Goal: Task Accomplishment & Management: Use online tool/utility

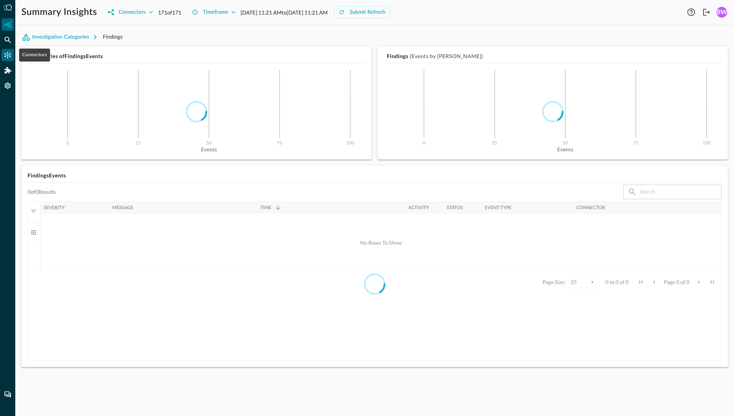
click at [10, 55] on icon "Connectors" at bounding box center [8, 55] width 6 height 6
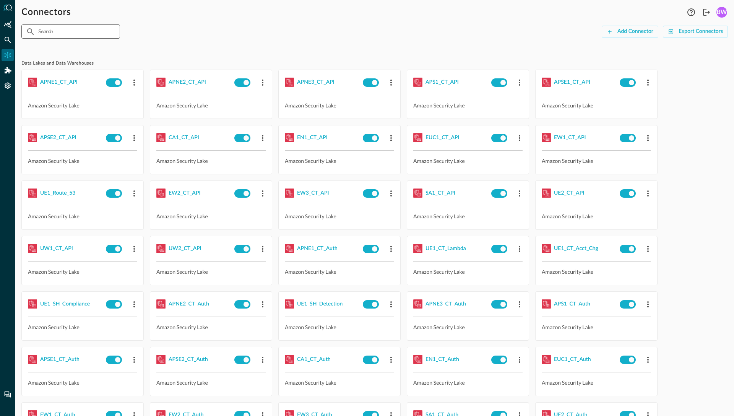
click at [65, 30] on input "text" at bounding box center [70, 31] width 64 height 14
type input "E"
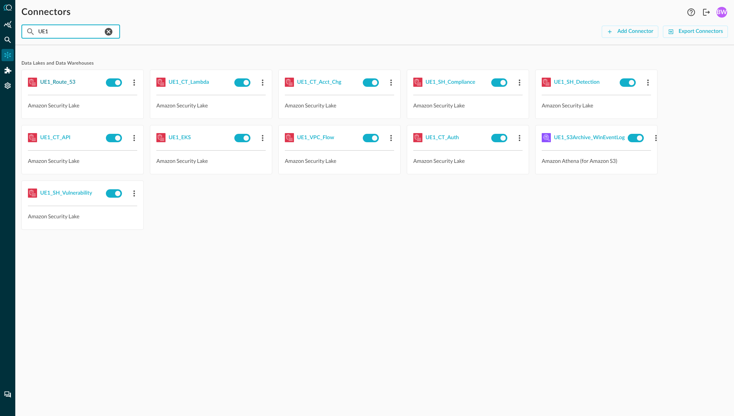
type input "UE1"
click at [58, 83] on div "UE1_Route_53" at bounding box center [57, 83] width 35 height 10
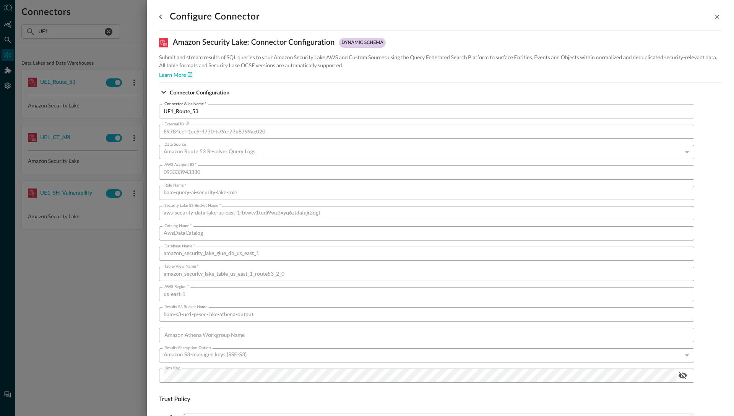
scroll to position [411, 0]
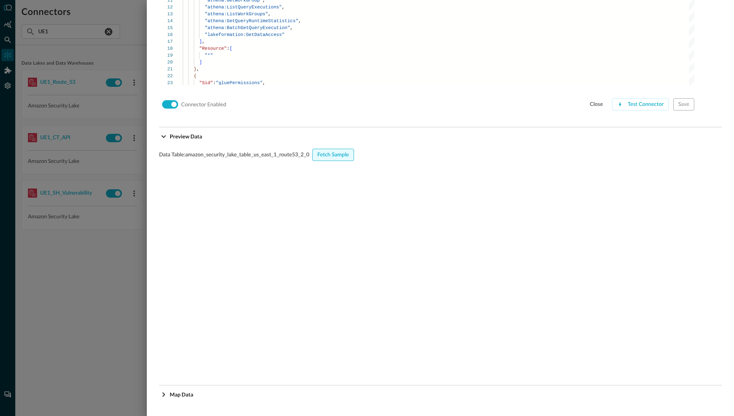
click at [334, 155] on div "Fetch Sample" at bounding box center [333, 155] width 32 height 10
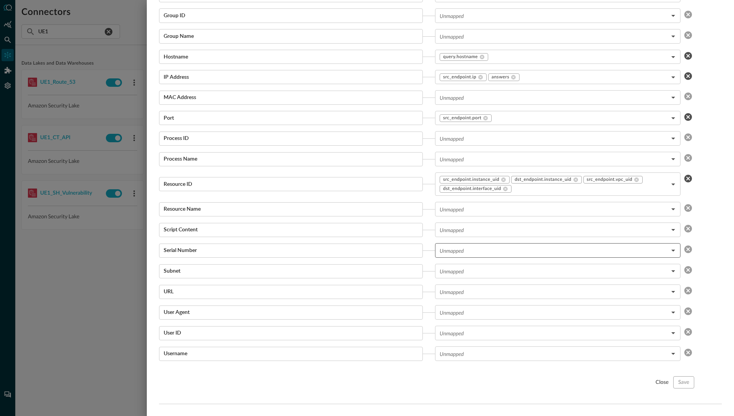
scroll to position [1337, 0]
click at [485, 310] on body "Connectors Help Logout BW ​ UE1 ​ Add Connector Export Connectors Data Lakes an…" at bounding box center [367, 208] width 734 height 416
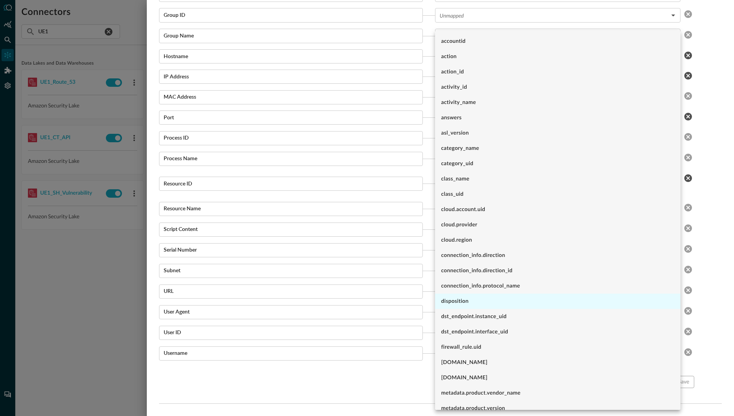
click at [471, 304] on li "disposition" at bounding box center [557, 300] width 245 height 15
type input "disposition"
click at [399, 374] on div at bounding box center [367, 208] width 734 height 416
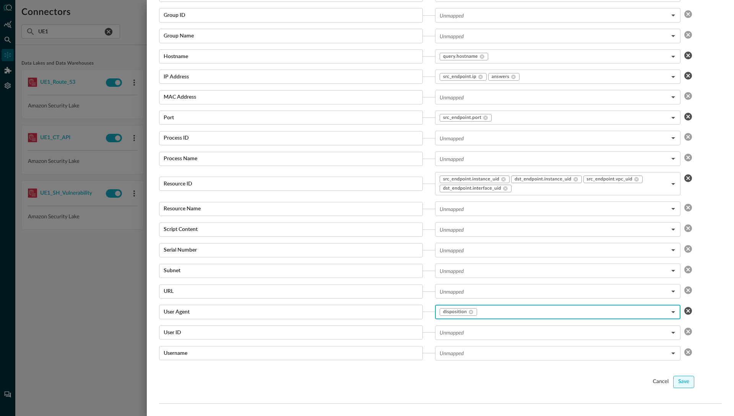
click at [686, 378] on div "Save" at bounding box center [683, 382] width 11 height 10
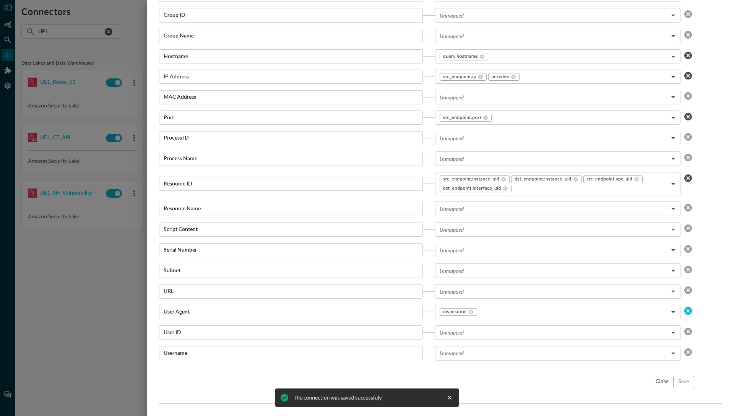
click at [692, 308] on button "clear selected values" at bounding box center [688, 311] width 12 height 12
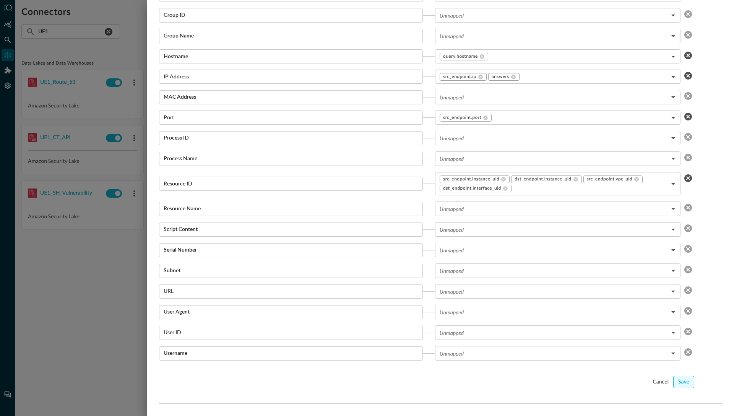
click at [682, 383] on div "Save" at bounding box center [683, 382] width 11 height 10
click at [100, 275] on div at bounding box center [367, 208] width 734 height 416
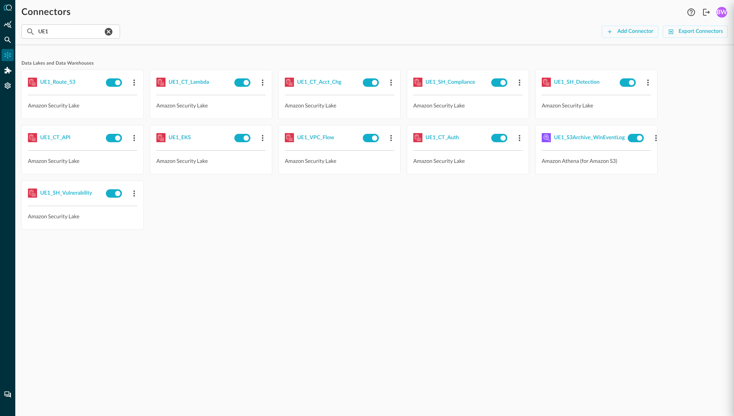
click at [100, 275] on div "Data Lakes and Data Warehouses UE1_Route_53 Amazon Security Lake UE1_CT_Lambda …" at bounding box center [374, 233] width 718 height 365
click at [195, 82] on div "UE1_CT_Lambda" at bounding box center [189, 83] width 41 height 10
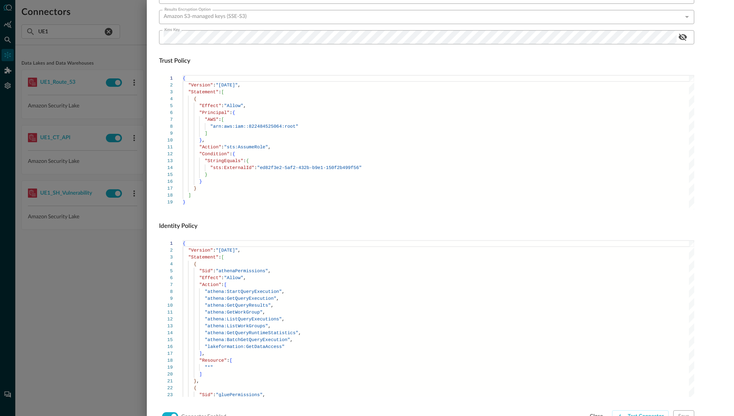
scroll to position [411, 0]
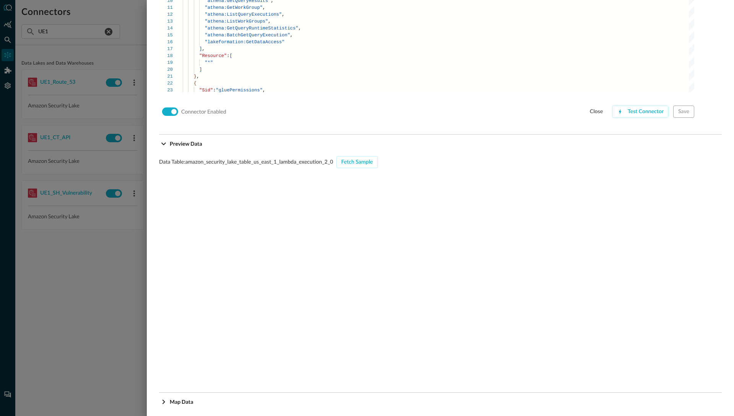
scroll to position [650, 0]
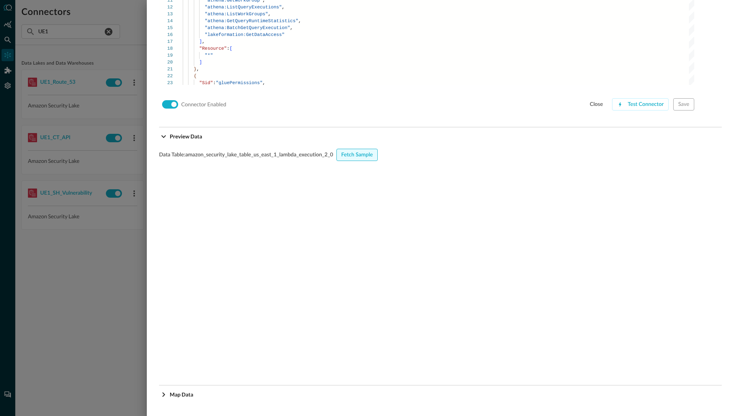
click at [363, 154] on div "Fetch Sample" at bounding box center [357, 155] width 32 height 10
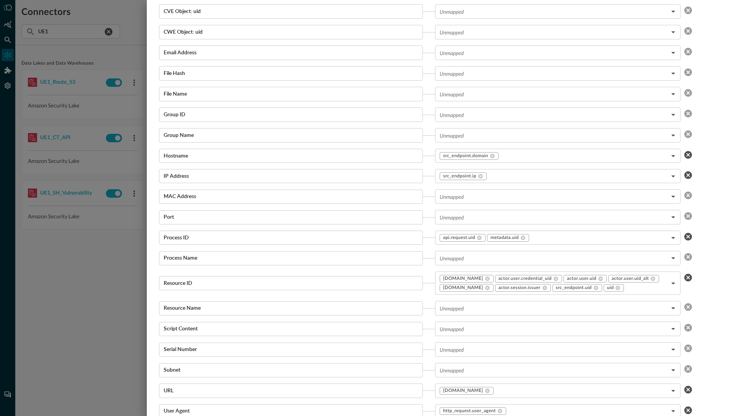
scroll to position [1346, 0]
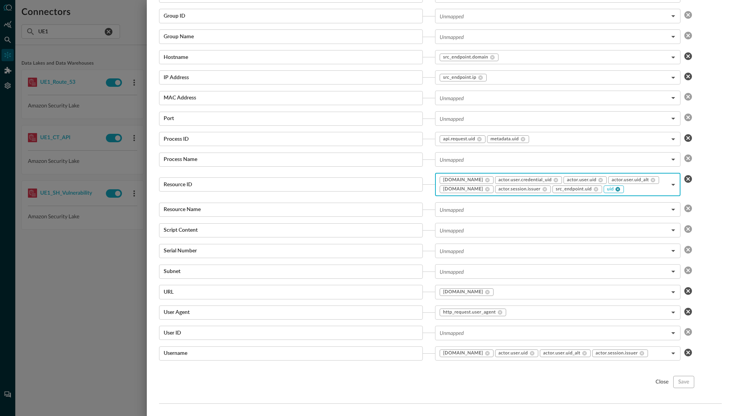
click at [615, 186] on icon at bounding box center [617, 188] width 5 height 5
type input "[DOMAIN_NAME],[DOMAIN_NAME]_uid,[DOMAIN_NAME],[DOMAIN_NAME]_alt,[DOMAIN_NAME],[…"
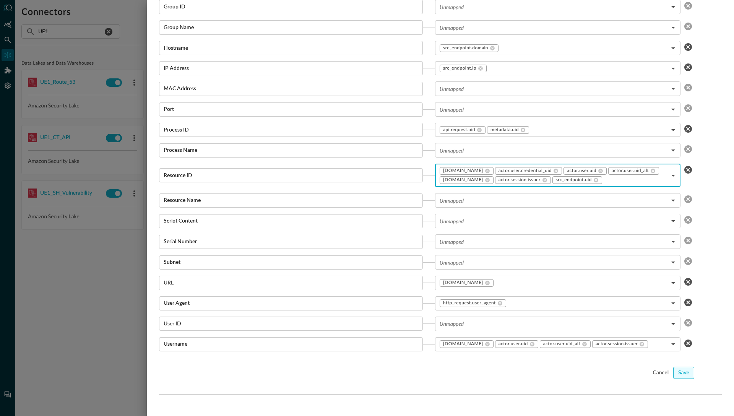
click at [686, 375] on div "Save" at bounding box center [683, 373] width 11 height 10
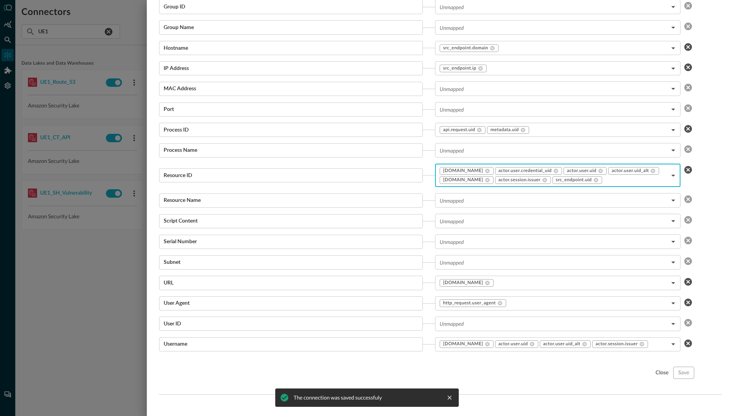
click at [85, 288] on div at bounding box center [367, 208] width 734 height 416
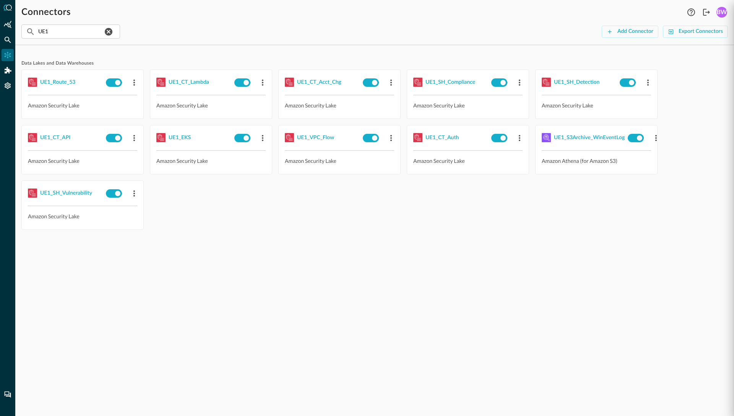
scroll to position [712, 0]
click at [323, 85] on div "UE1_CT_Acct_Chg" at bounding box center [319, 83] width 44 height 10
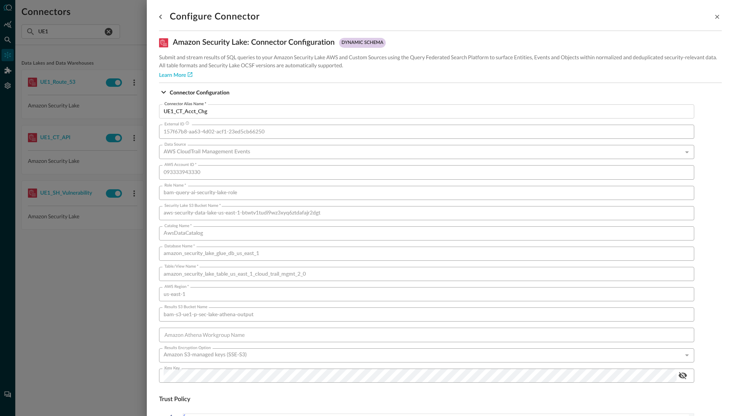
scroll to position [411, 0]
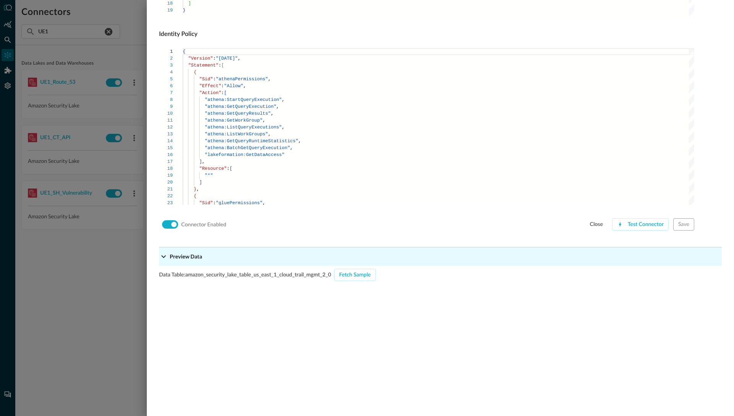
scroll to position [650, 0]
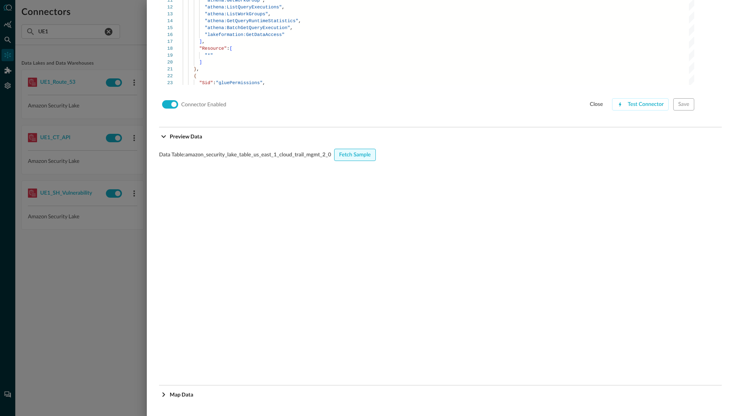
click at [349, 156] on div "Fetch Sample" at bounding box center [355, 155] width 32 height 10
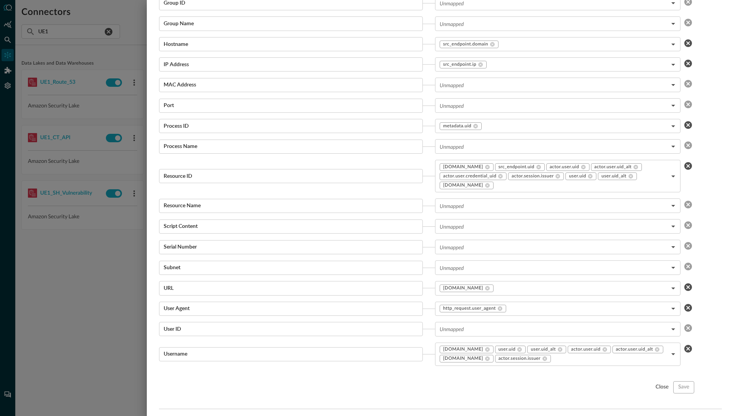
scroll to position [1355, 0]
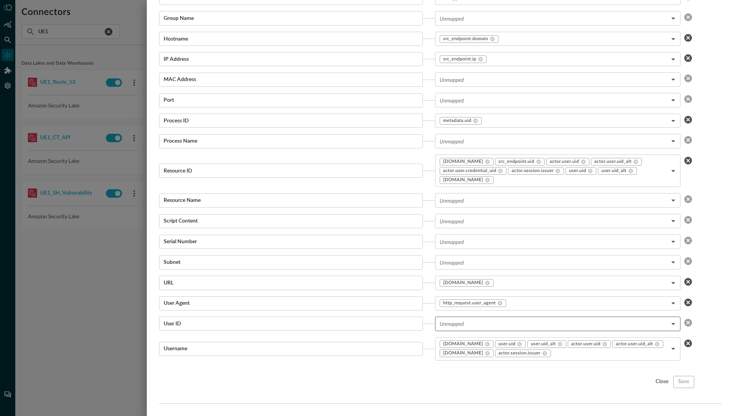
click at [531, 326] on body "Connectors Help Logout BW ​ UE1 ​ Add Connector Export Connectors Data Lakes an…" at bounding box center [367, 208] width 734 height 416
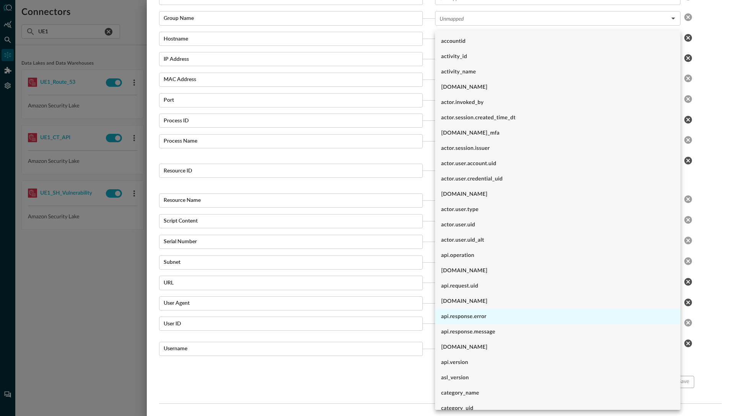
click at [485, 319] on li "api.response.error" at bounding box center [557, 316] width 245 height 15
type input "api.response.error"
click at [715, 316] on div at bounding box center [367, 208] width 734 height 416
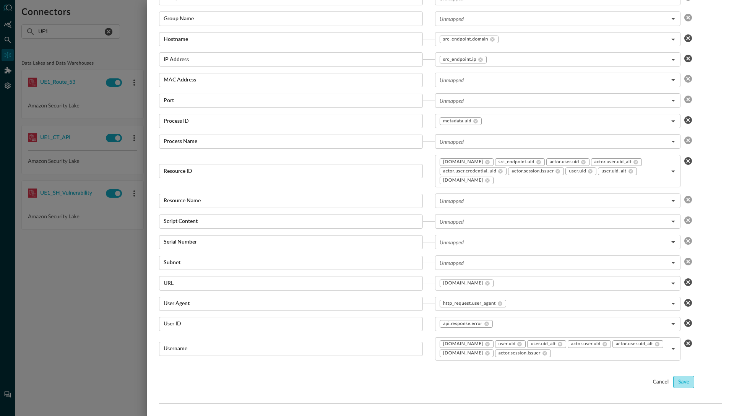
click at [681, 382] on div "Save" at bounding box center [683, 382] width 11 height 10
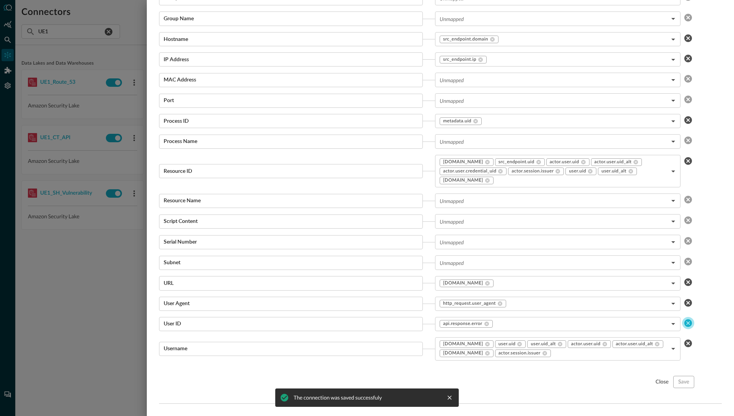
click at [687, 324] on icon "clear selected values" at bounding box center [687, 322] width 9 height 9
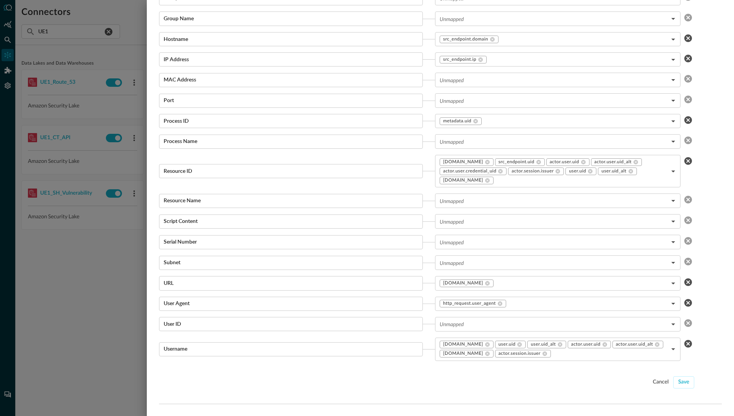
click at [686, 382] on div "Save" at bounding box center [683, 382] width 11 height 10
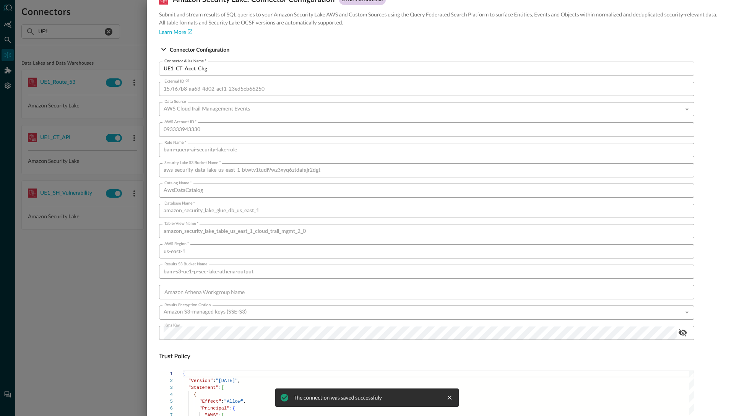
scroll to position [0, 0]
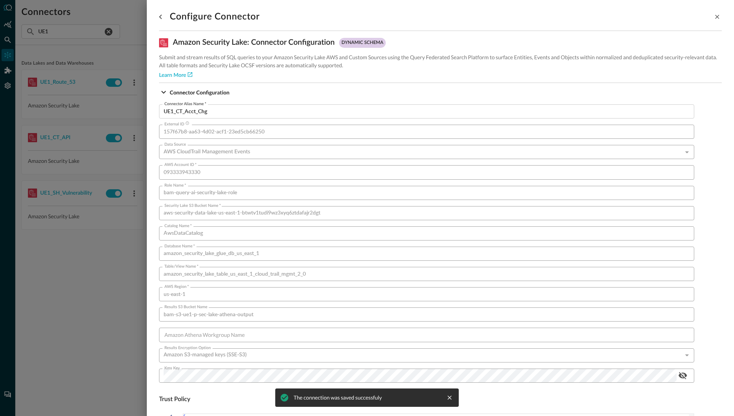
click at [67, 282] on div at bounding box center [367, 208] width 734 height 416
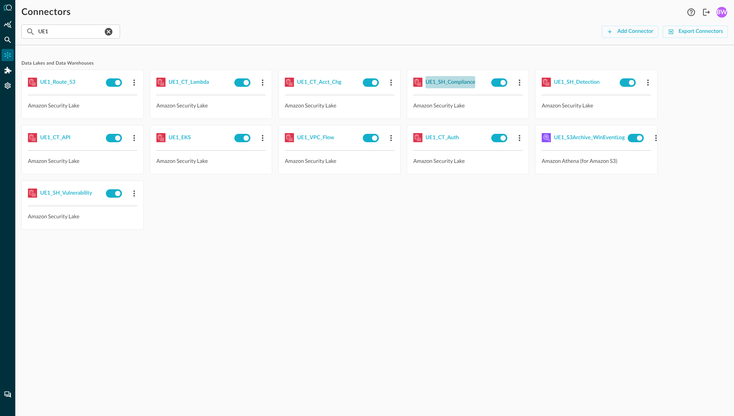
click at [454, 84] on div "UE1_SH_Compliance" at bounding box center [450, 83] width 50 height 10
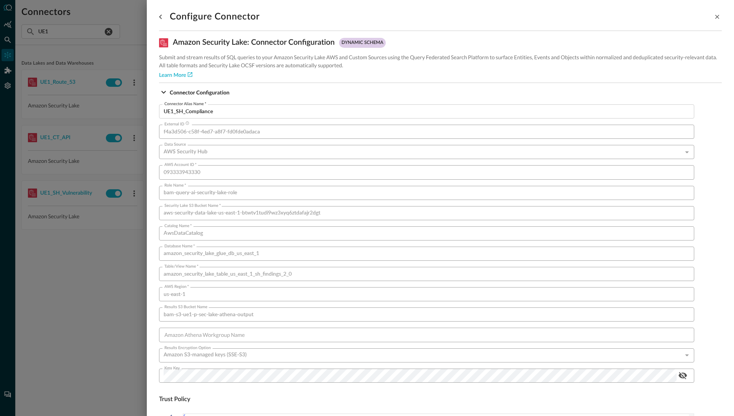
scroll to position [411, 0]
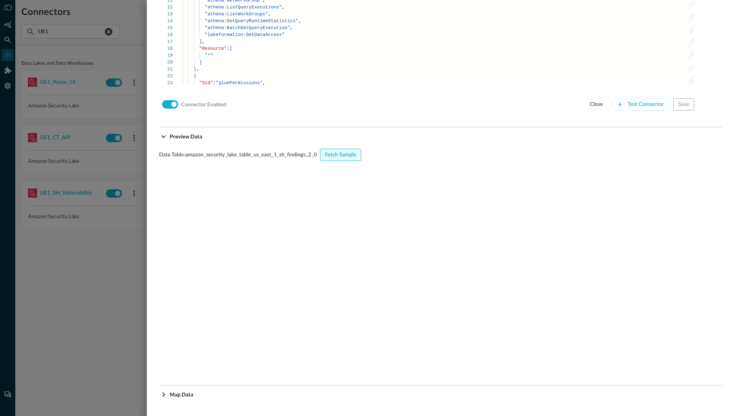
click at [339, 156] on div "Fetch Sample" at bounding box center [341, 155] width 32 height 10
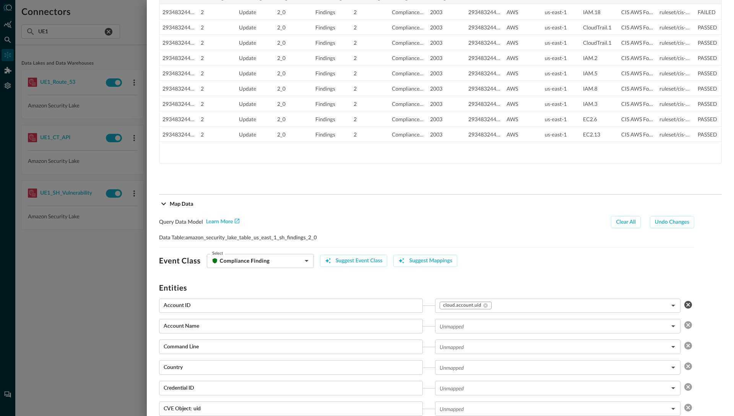
scroll to position [1338, 0]
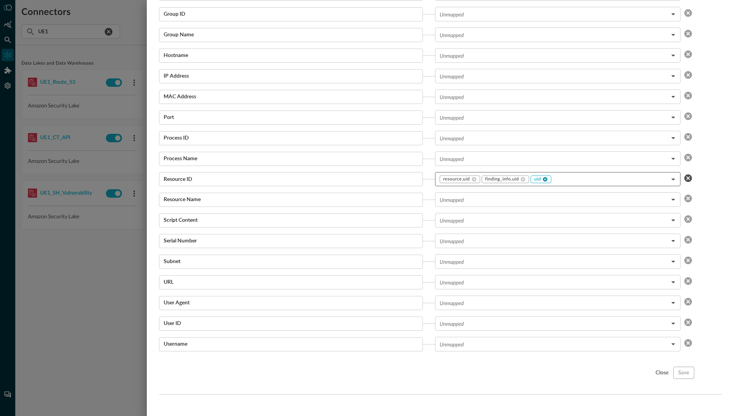
click at [546, 179] on icon at bounding box center [545, 179] width 5 height 5
type input "resource.uid,finding_info.uid"
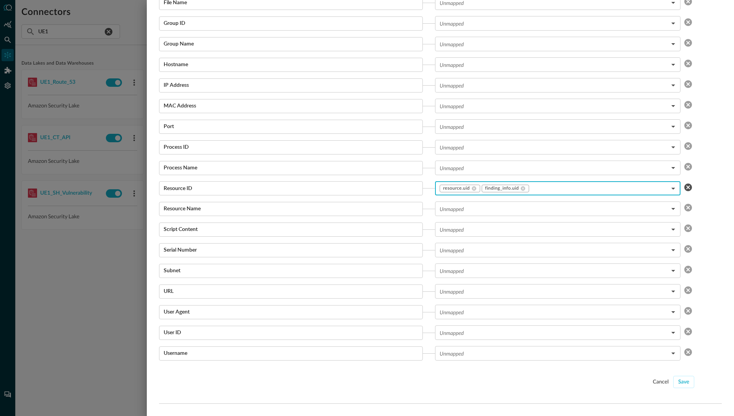
scroll to position [1329, 0]
click at [682, 381] on div "Save" at bounding box center [683, 382] width 11 height 10
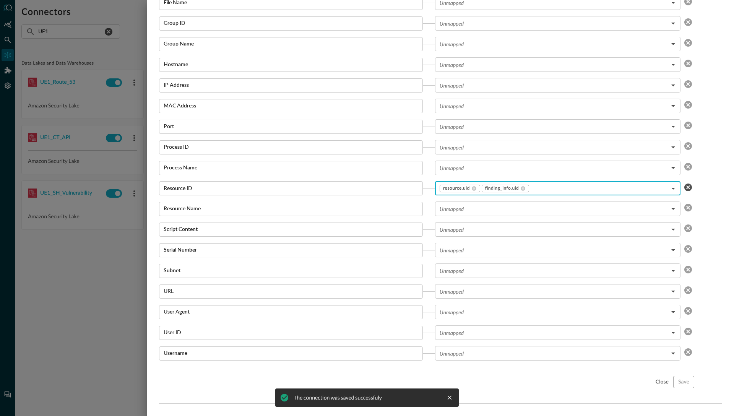
click at [89, 298] on div at bounding box center [367, 208] width 734 height 416
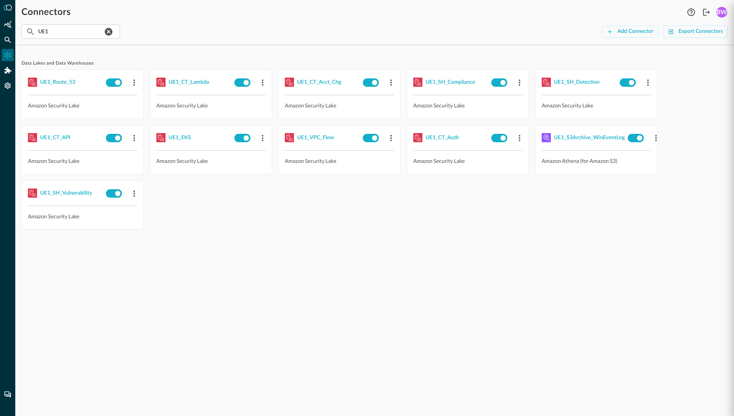
scroll to position [712, 0]
click at [577, 82] on div "UE1_SH_Detection" at bounding box center [576, 83] width 45 height 10
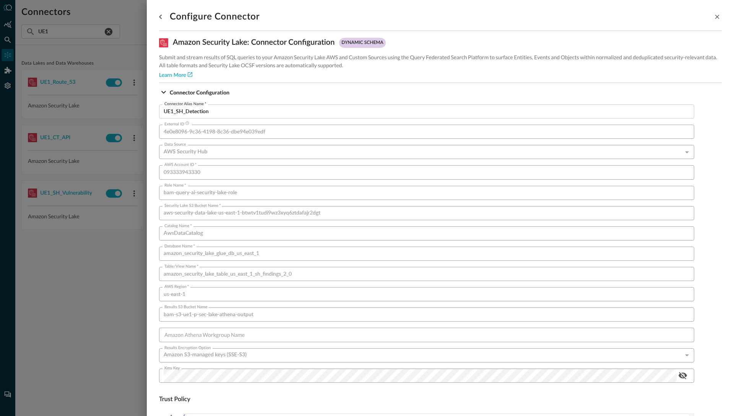
scroll to position [411, 0]
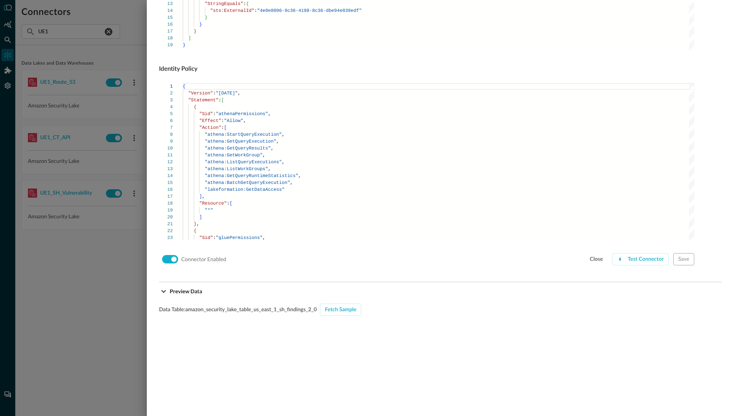
scroll to position [650, 0]
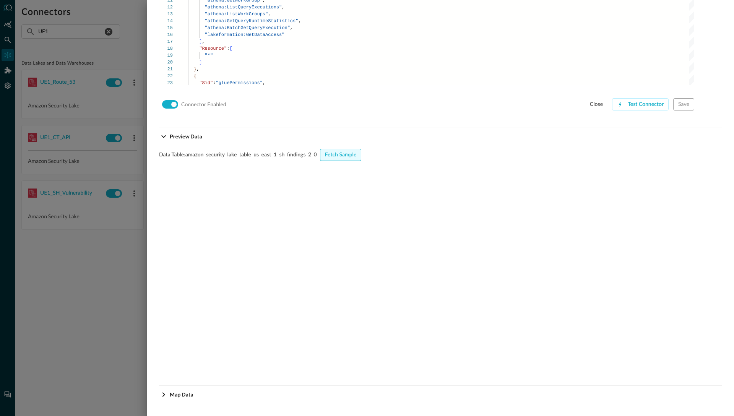
click at [345, 153] on div "Fetch Sample" at bounding box center [341, 155] width 32 height 10
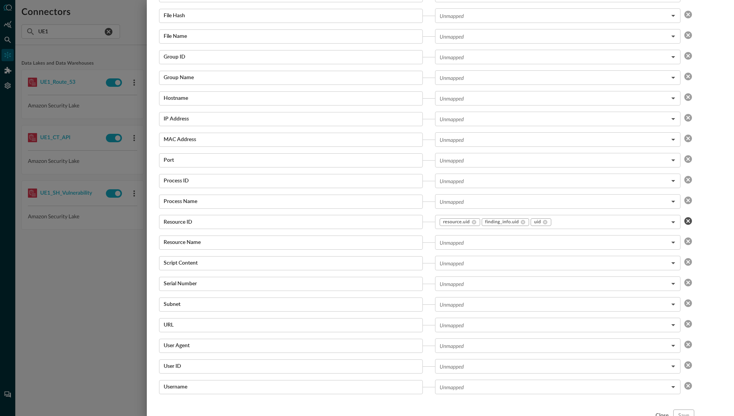
scroll to position [1338, 0]
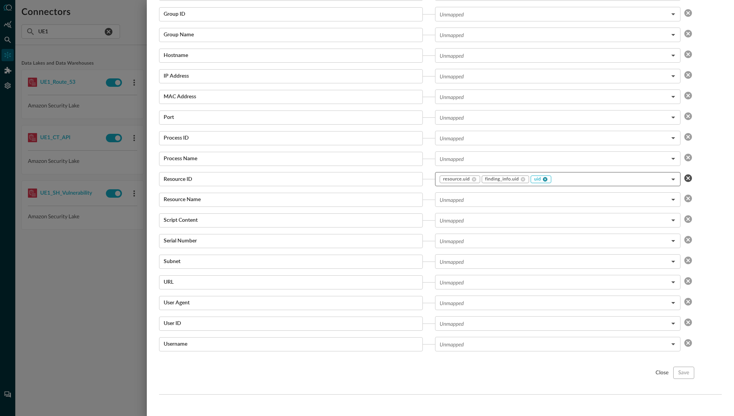
click at [547, 179] on icon at bounding box center [545, 179] width 5 height 5
type input "resource.uid,finding_info.uid"
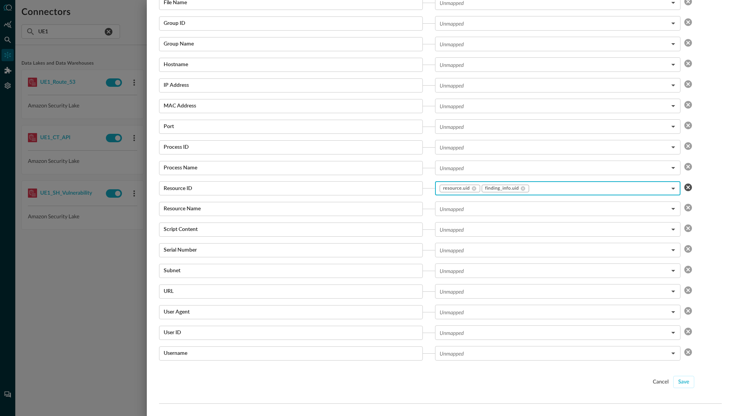
scroll to position [1329, 0]
click at [685, 381] on div "Save" at bounding box center [683, 382] width 11 height 10
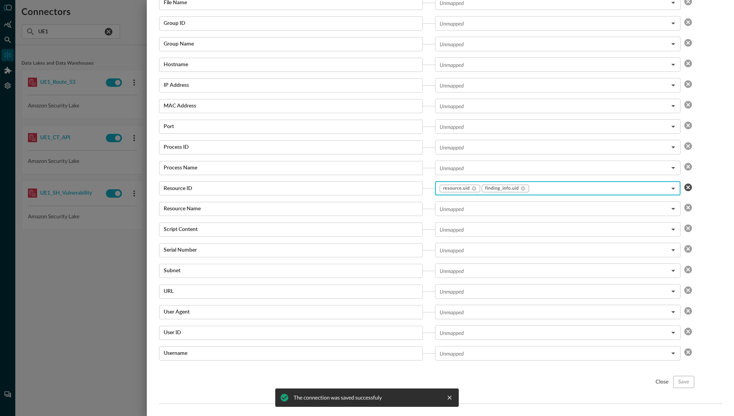
click at [68, 307] on div at bounding box center [367, 208] width 734 height 416
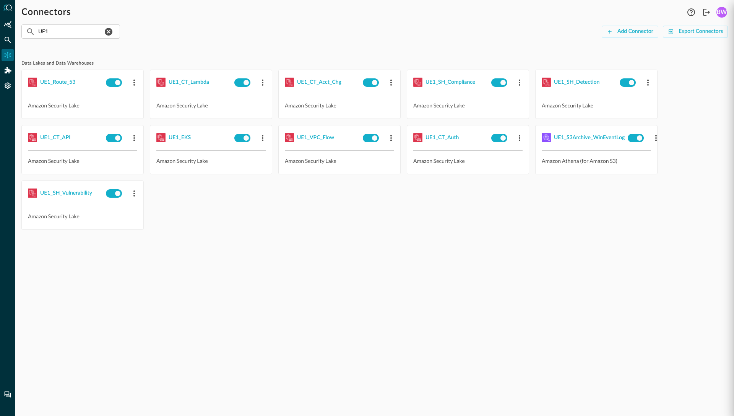
scroll to position [712, 0]
click at [55, 137] on div "UE1_CT_API" at bounding box center [55, 138] width 30 height 10
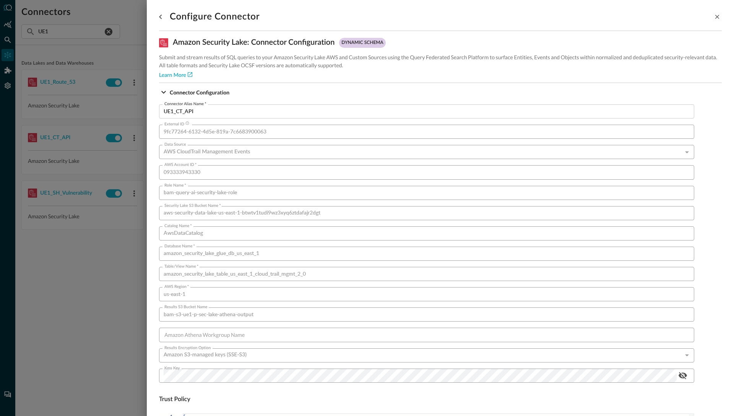
scroll to position [411, 0]
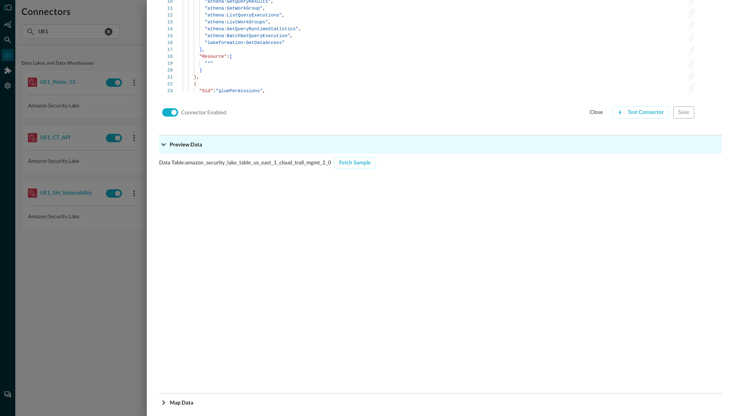
scroll to position [650, 0]
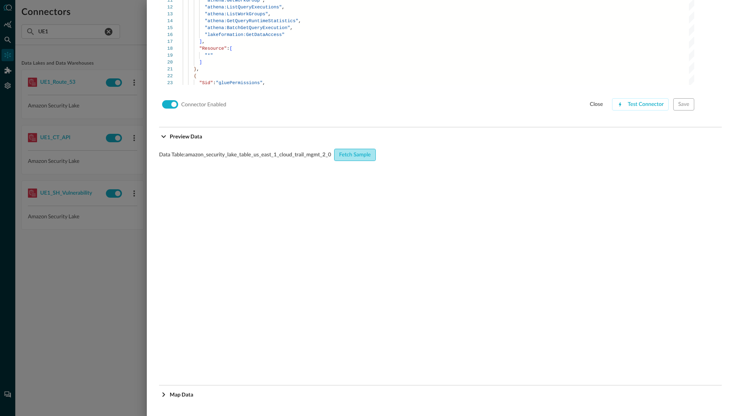
click at [349, 156] on div "Fetch Sample" at bounding box center [355, 155] width 32 height 10
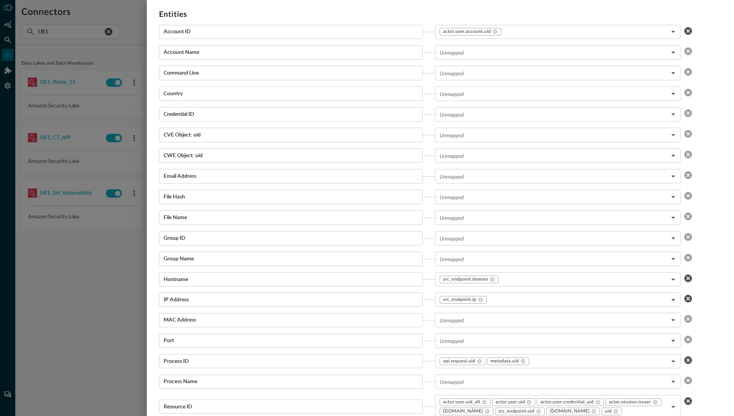
scroll to position [1346, 0]
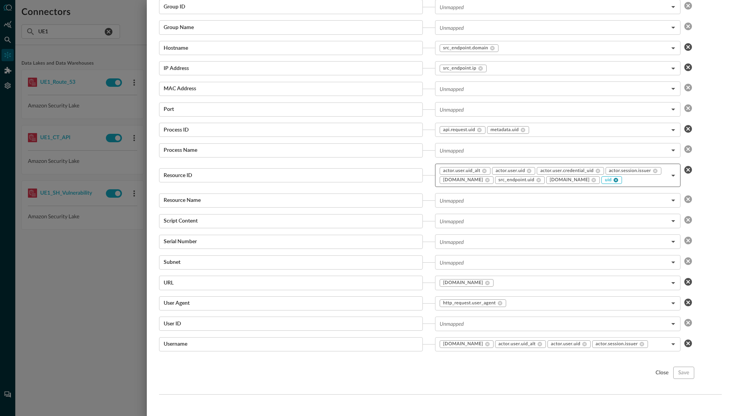
click at [613, 180] on icon at bounding box center [615, 180] width 5 height 5
type input "actor.user.uid_alt,actor.user.uid,actor.user.credential_uid,actor.session.issue…"
click at [683, 373] on div "Save" at bounding box center [683, 373] width 11 height 10
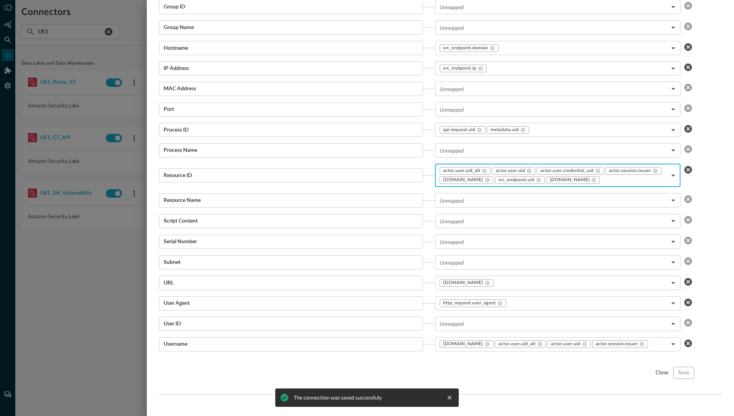
click at [70, 277] on div at bounding box center [367, 208] width 734 height 416
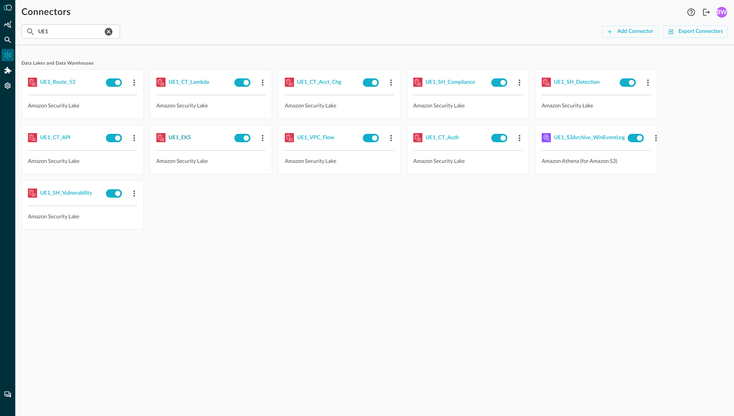
click at [180, 136] on div "UE1_EKS" at bounding box center [180, 138] width 22 height 10
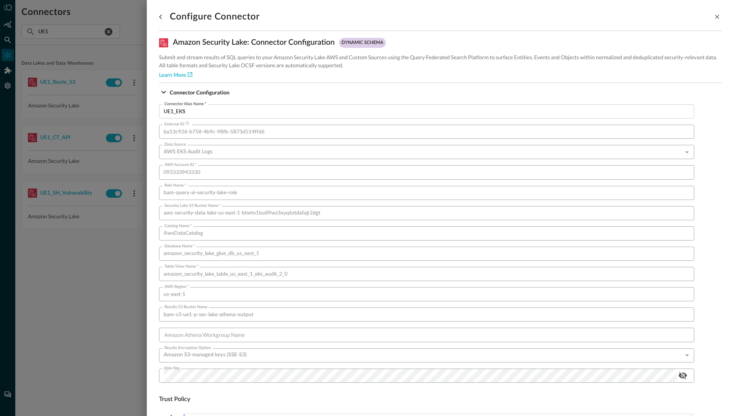
scroll to position [411, 0]
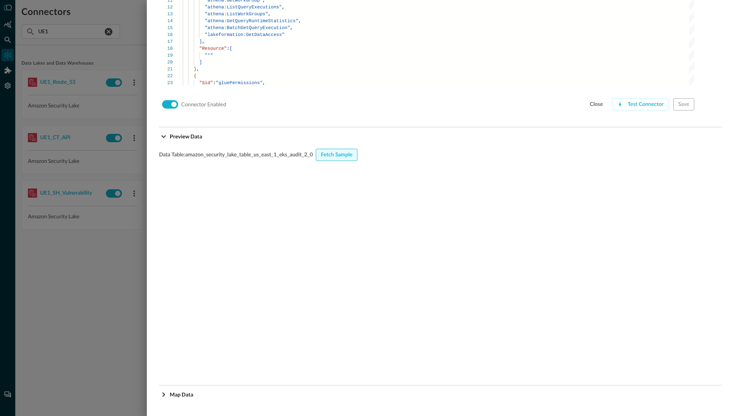
click at [337, 152] on div "Fetch Sample" at bounding box center [337, 155] width 32 height 10
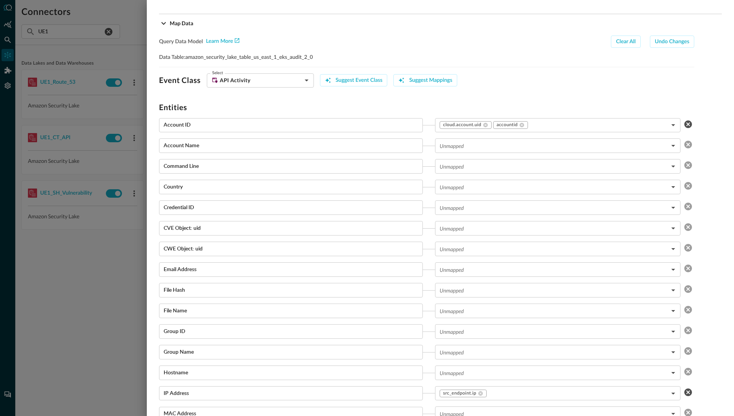
scroll to position [1337, 0]
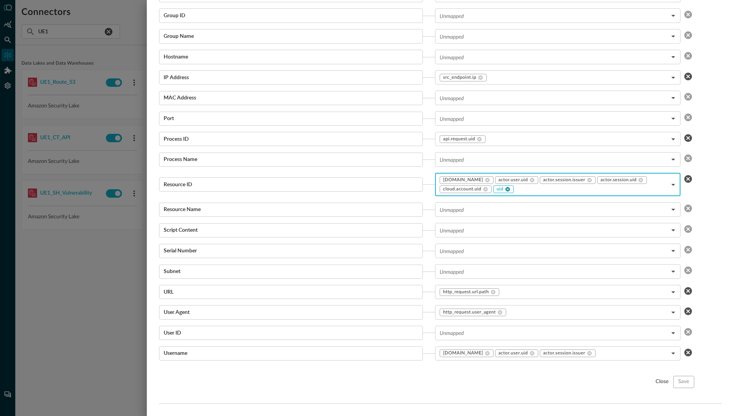
click at [508, 190] on icon at bounding box center [507, 188] width 5 height 5
type input "[DOMAIN_NAME],[DOMAIN_NAME],[DOMAIN_NAME],[DOMAIN_NAME],[DOMAIN_NAME]"
click at [686, 382] on div "Save" at bounding box center [683, 382] width 11 height 10
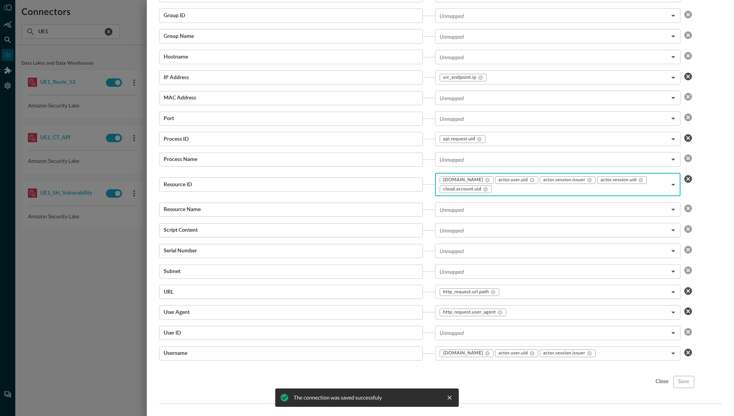
click at [109, 294] on div at bounding box center [367, 208] width 734 height 416
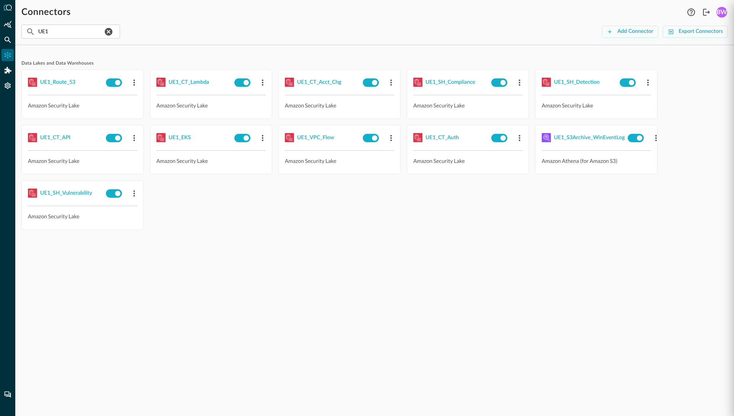
scroll to position [712, 0]
click at [314, 135] on div "UE1_VPC_Flow" at bounding box center [315, 138] width 37 height 10
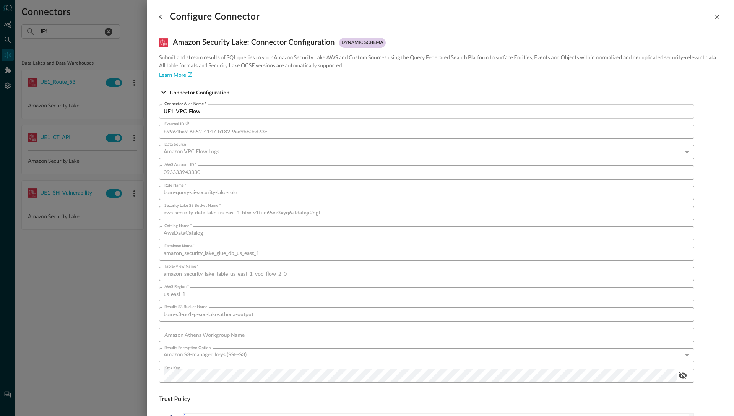
scroll to position [411, 0]
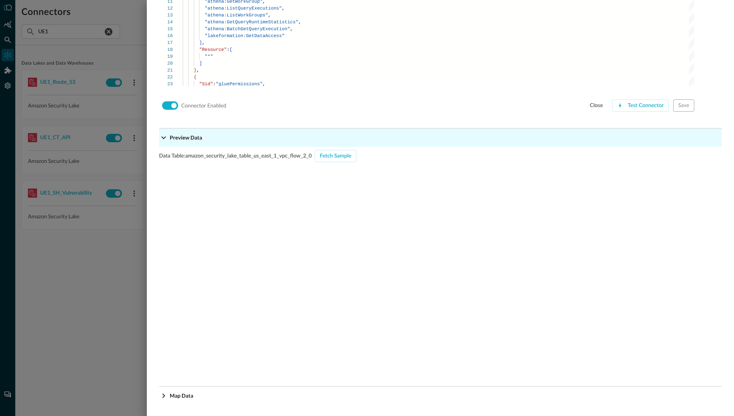
scroll to position [650, 0]
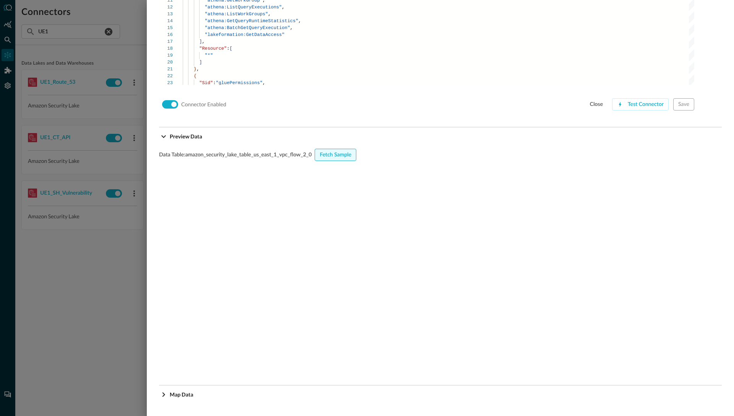
click at [340, 159] on div "Fetch Sample" at bounding box center [335, 155] width 32 height 10
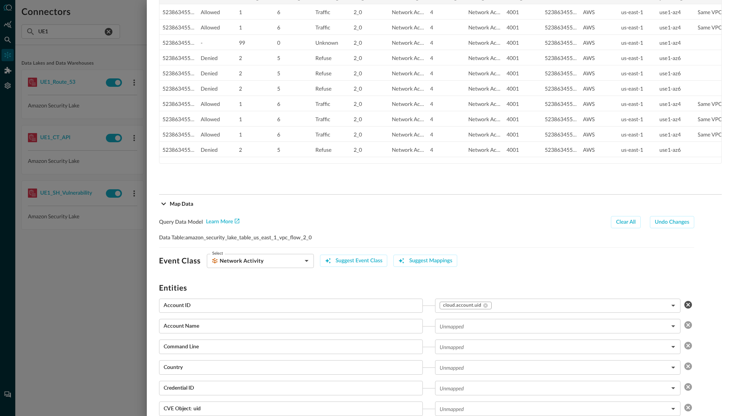
scroll to position [1346, 0]
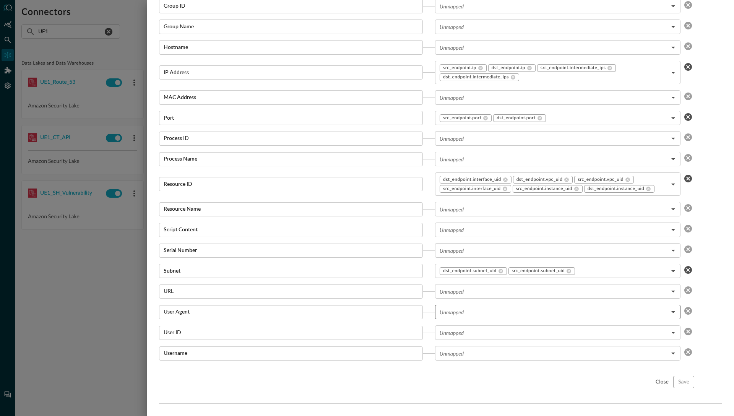
click at [457, 314] on body "Connectors Help Logout BW ​ UE1 ​ Add Connector Export Connectors Data Lakes an…" at bounding box center [367, 208] width 734 height 416
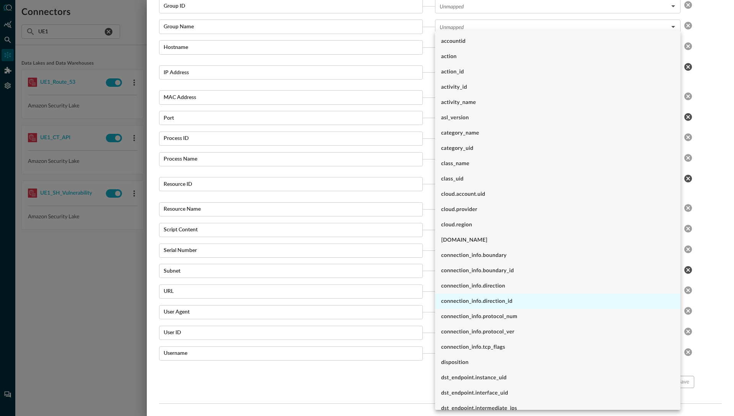
click at [462, 300] on li "connection_info.direction_id" at bounding box center [557, 300] width 245 height 15
type input "connection_info.direction_id"
click at [720, 363] on div at bounding box center [367, 208] width 734 height 416
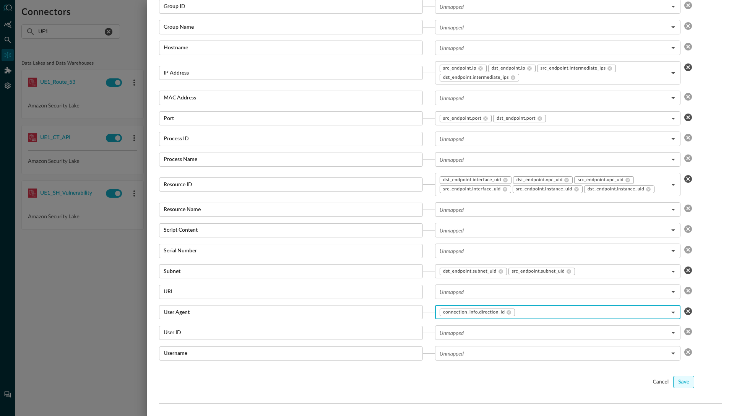
click at [685, 381] on div "Save" at bounding box center [683, 382] width 11 height 10
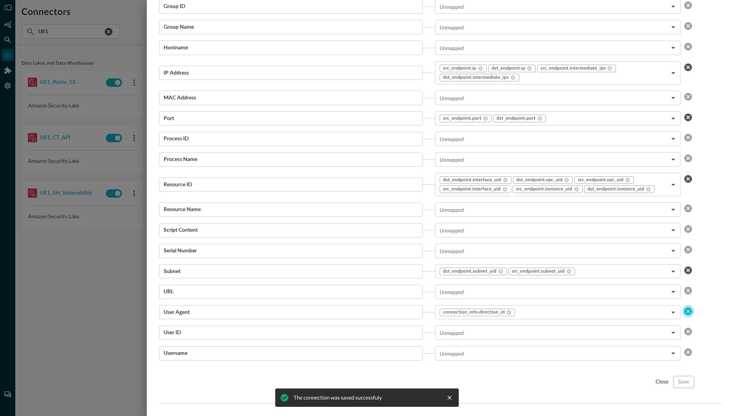
click at [689, 311] on icon "clear selected values" at bounding box center [688, 311] width 8 height 8
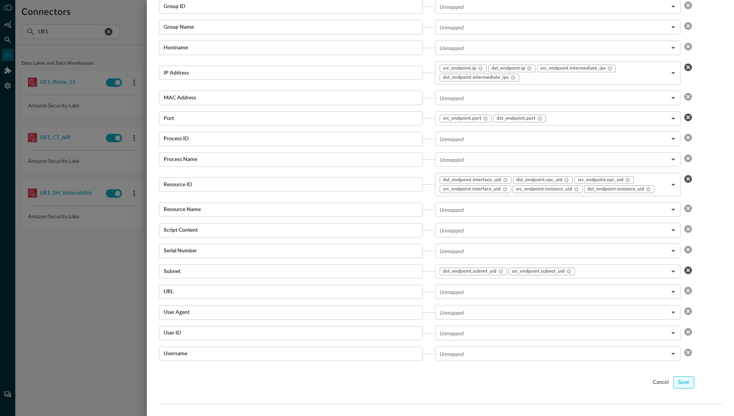
click at [681, 385] on div "Save" at bounding box center [683, 383] width 11 height 10
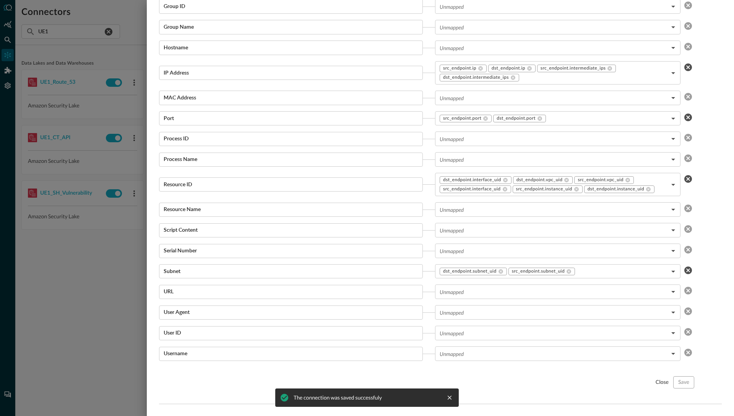
click at [65, 308] on div at bounding box center [367, 208] width 734 height 416
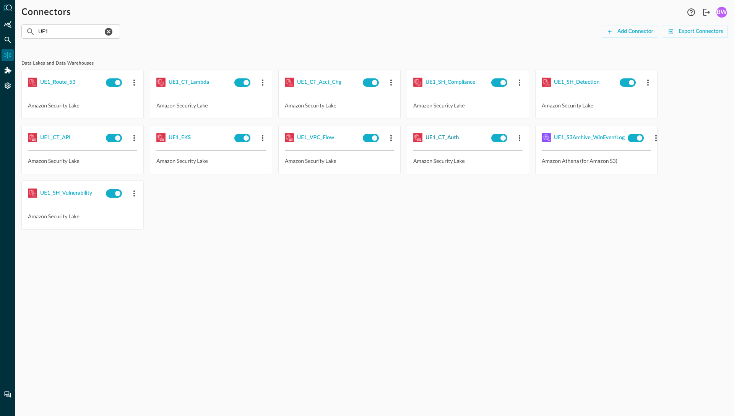
click at [438, 137] on div "UE1_CT_Auth" at bounding box center [441, 138] width 33 height 10
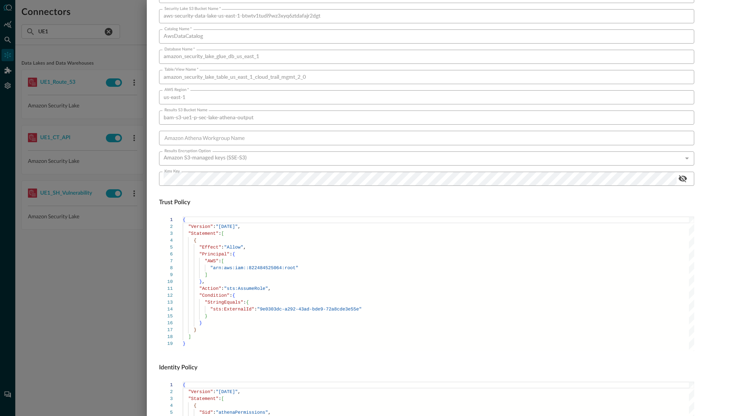
scroll to position [411, 0]
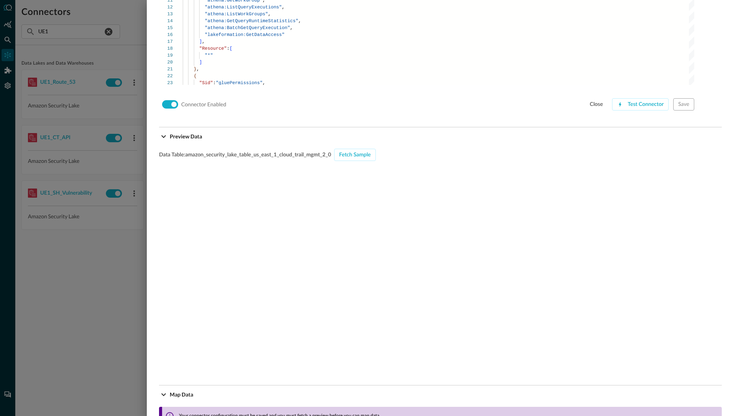
scroll to position [712, 0]
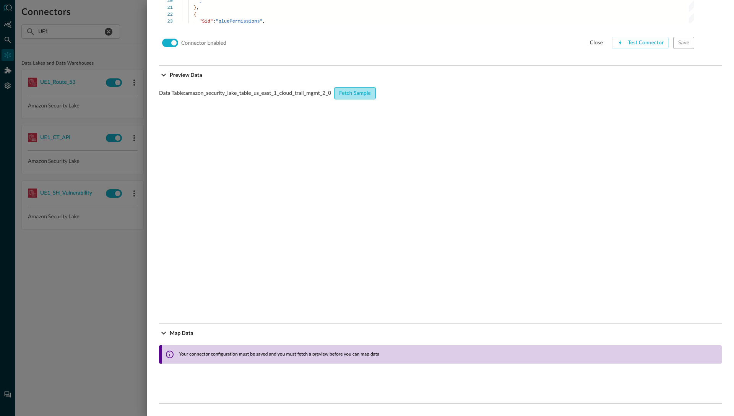
click at [350, 96] on div "Fetch Sample" at bounding box center [355, 94] width 32 height 10
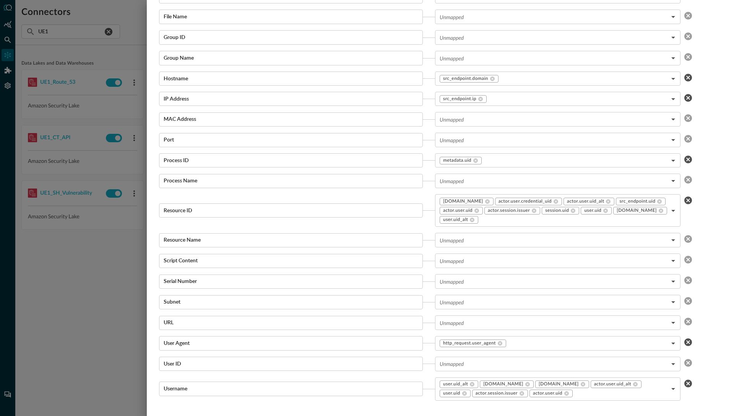
scroll to position [1355, 0]
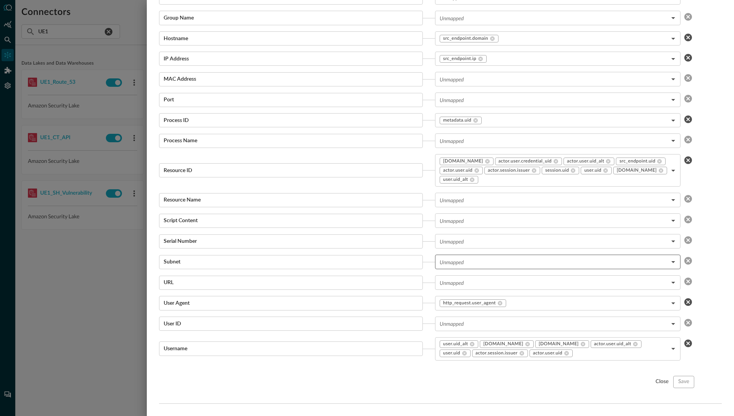
click at [519, 261] on body "Connectors Help Logout BW ​ UE1 ​ Add Connector Export Connectors Data Lakes an…" at bounding box center [367, 208] width 734 height 416
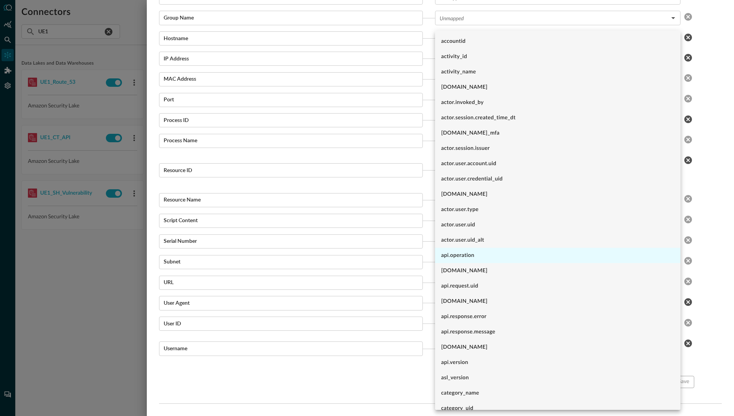
click at [496, 255] on li "api.operation" at bounding box center [557, 255] width 245 height 15
type input "api.operation"
click at [715, 266] on div at bounding box center [367, 208] width 734 height 416
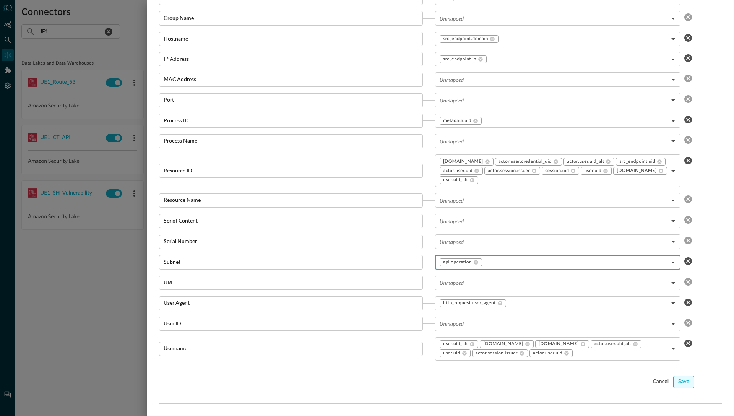
click at [686, 385] on div "Save" at bounding box center [683, 382] width 11 height 10
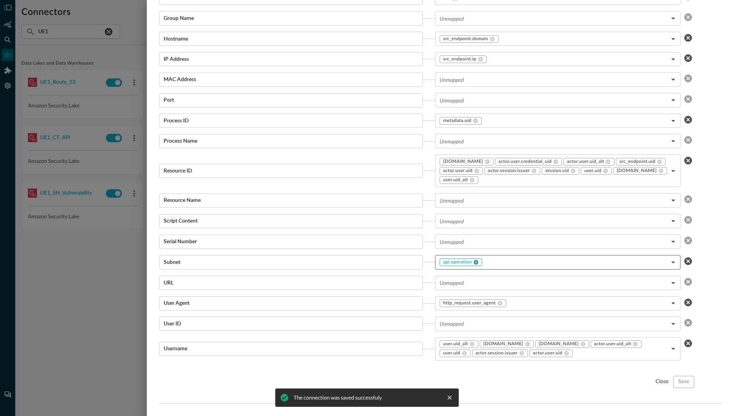
click at [476, 261] on icon at bounding box center [475, 261] width 5 height 5
click at [683, 382] on div "Save" at bounding box center [683, 382] width 11 height 10
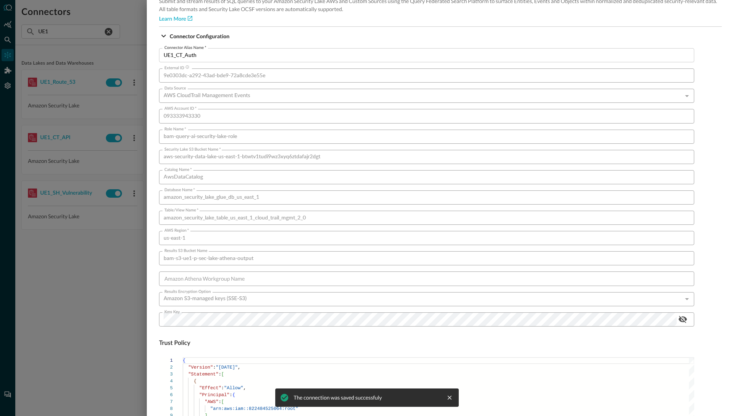
scroll to position [0, 0]
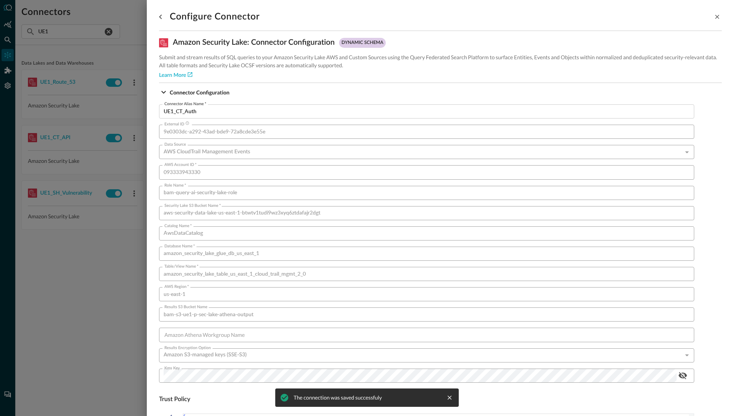
click at [55, 255] on div at bounding box center [367, 208] width 734 height 416
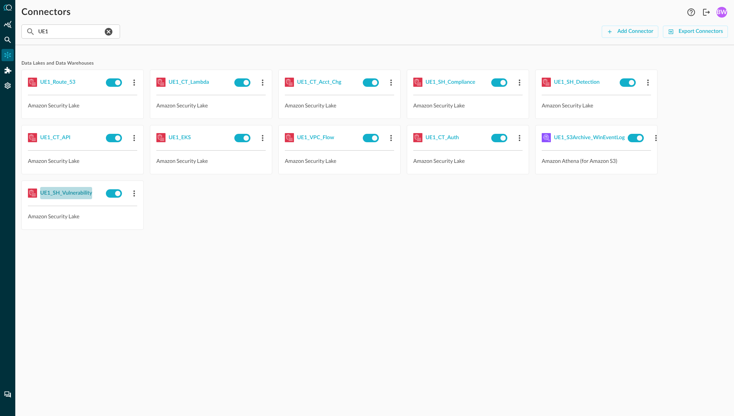
click at [60, 193] on div "UE1_SH_Vulnerability" at bounding box center [66, 193] width 52 height 10
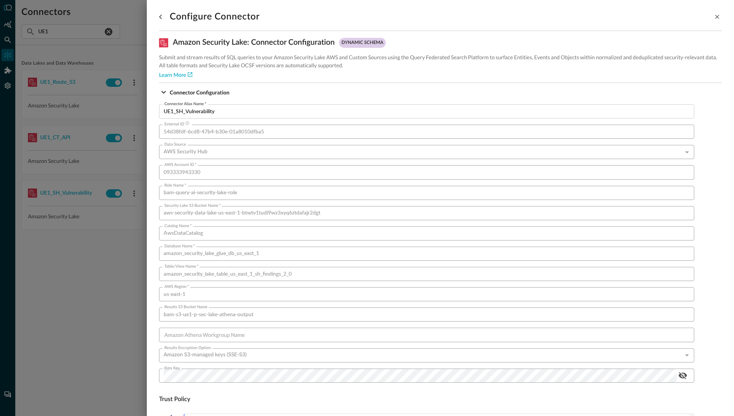
scroll to position [411, 0]
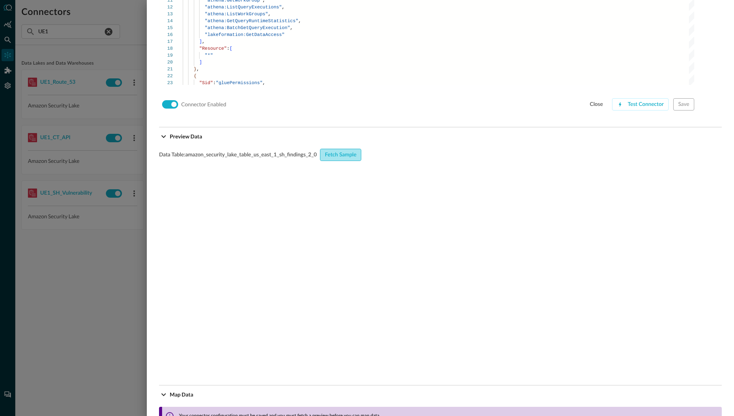
click at [346, 157] on div "Fetch Sample" at bounding box center [341, 155] width 32 height 10
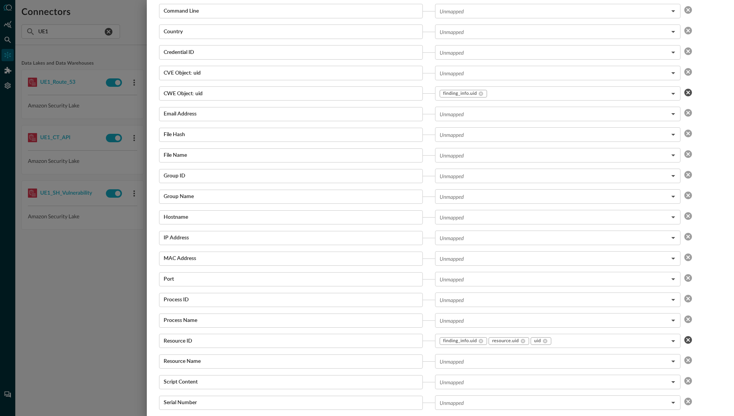
scroll to position [1338, 0]
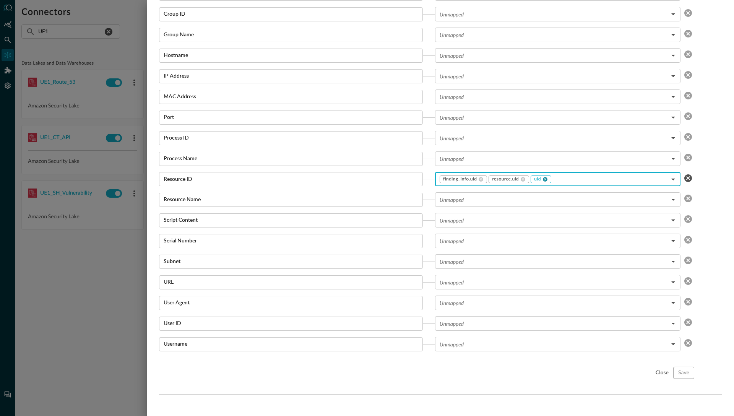
click at [547, 178] on icon at bounding box center [544, 179] width 5 height 5
type input "finding_info.uid,resource.uid"
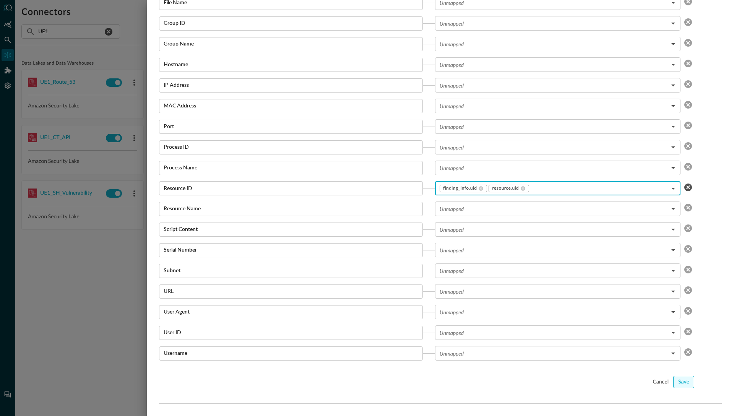
click at [686, 384] on div "Save" at bounding box center [683, 382] width 11 height 10
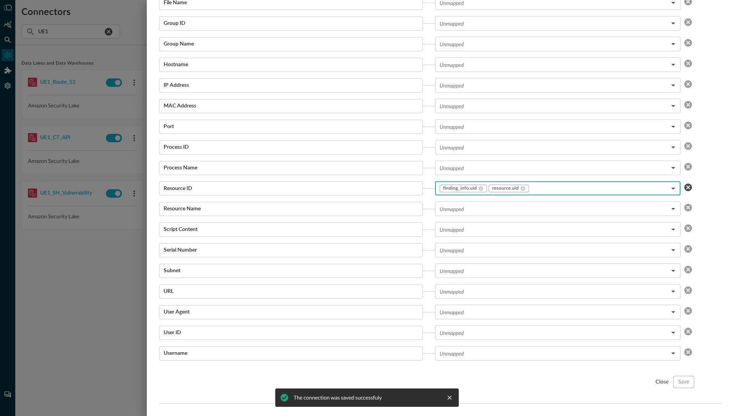
click at [131, 293] on div at bounding box center [367, 208] width 734 height 416
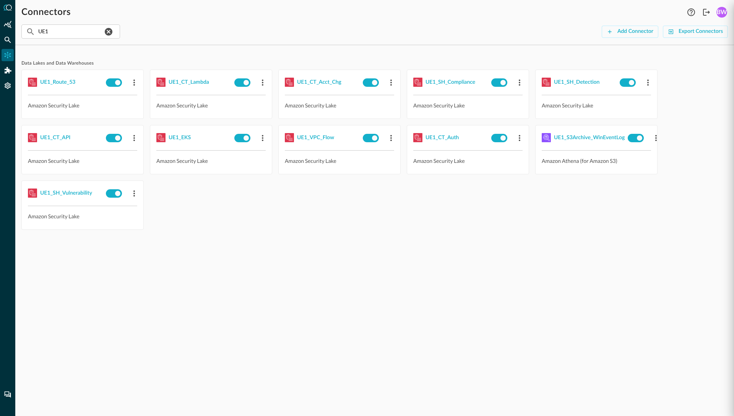
scroll to position [712, 0]
click at [313, 138] on div "UE1_VPC_Flow" at bounding box center [315, 138] width 37 height 10
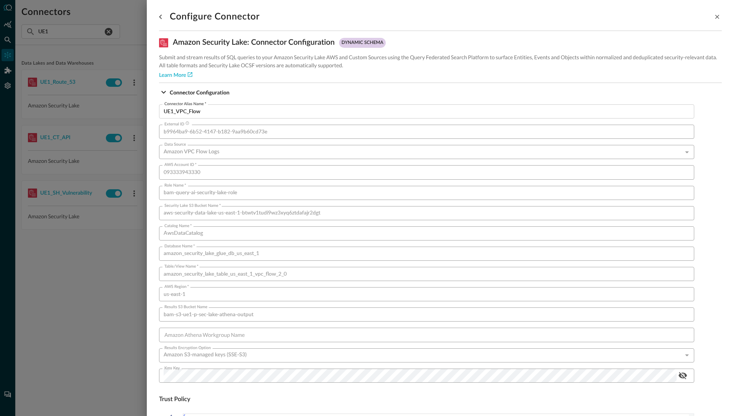
scroll to position [411, 0]
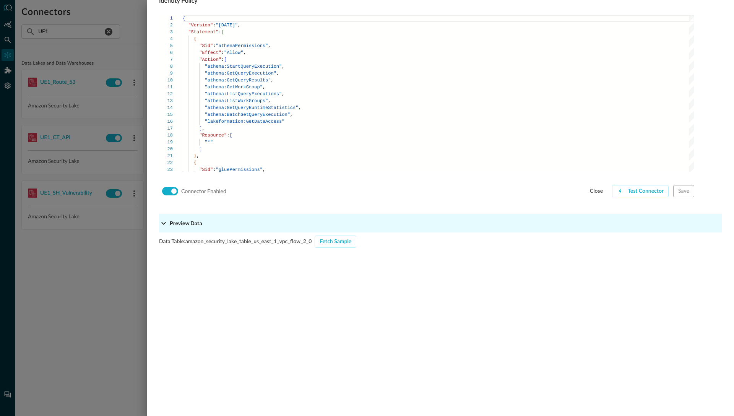
scroll to position [650, 0]
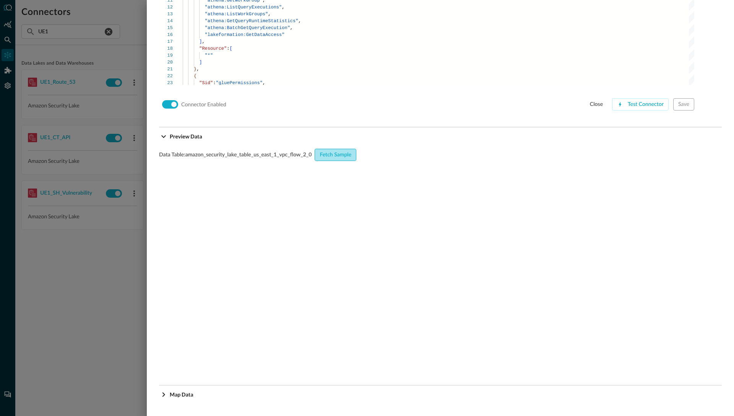
click at [336, 153] on div "Fetch Sample" at bounding box center [335, 155] width 32 height 10
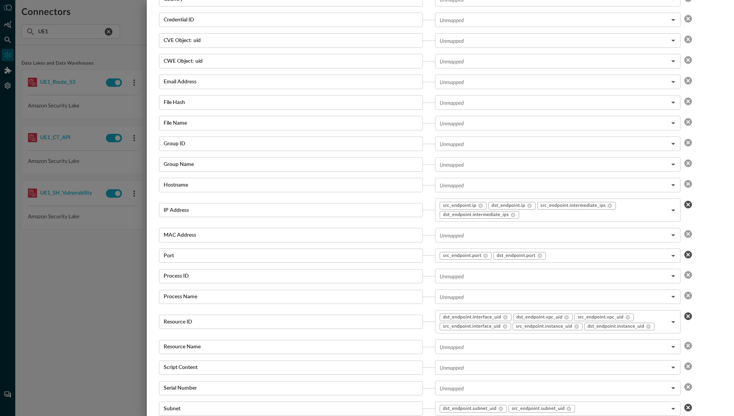
scroll to position [1346, 0]
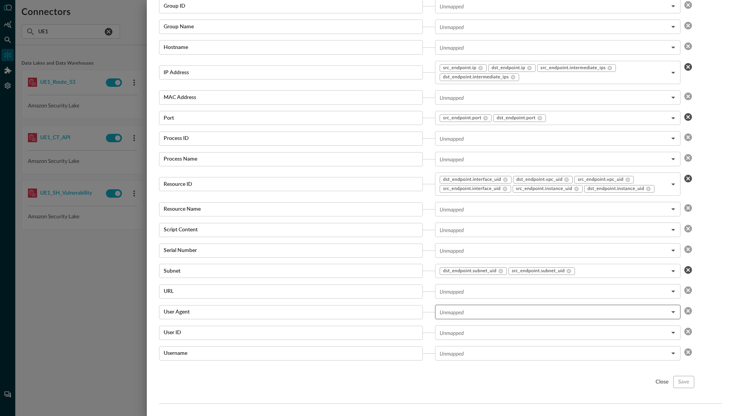
click at [556, 310] on body "Connectors Help Logout BW ​ UE1 ​ Add Connector Export Connectors Data Lakes an…" at bounding box center [367, 208] width 734 height 416
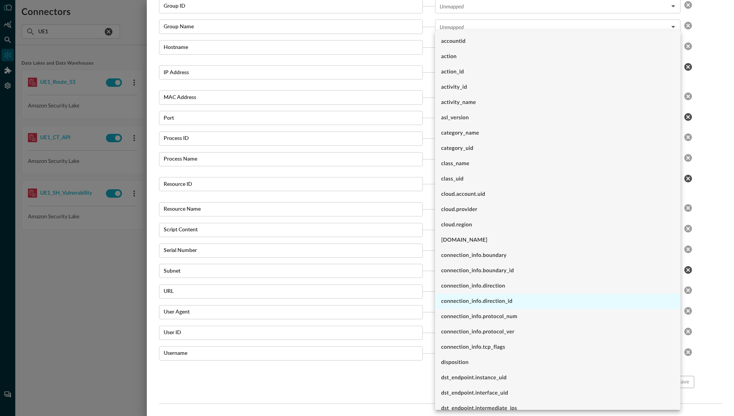
click at [487, 301] on li "connection_info.direction_id" at bounding box center [557, 300] width 245 height 15
type input "connection_info.direction_id"
click at [709, 293] on div at bounding box center [367, 208] width 734 height 416
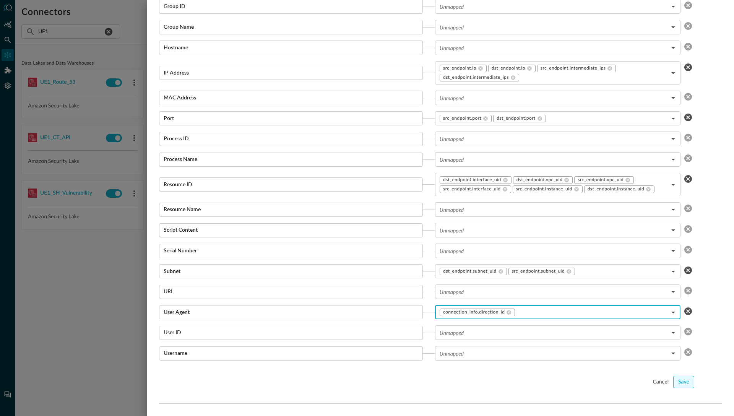
click at [683, 383] on div "Save" at bounding box center [683, 382] width 11 height 10
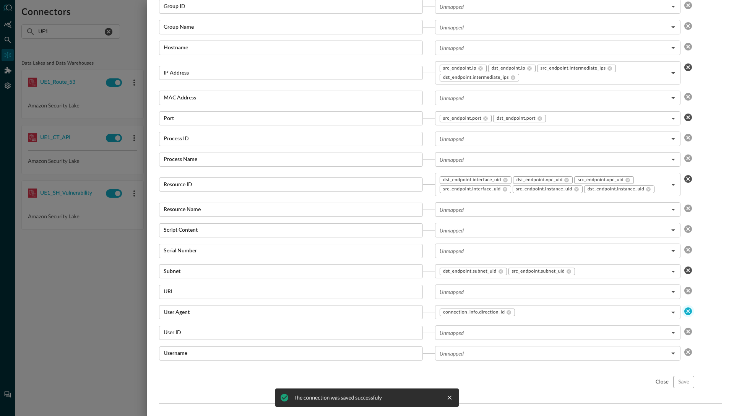
click at [689, 313] on icon "clear selected values" at bounding box center [688, 311] width 8 height 8
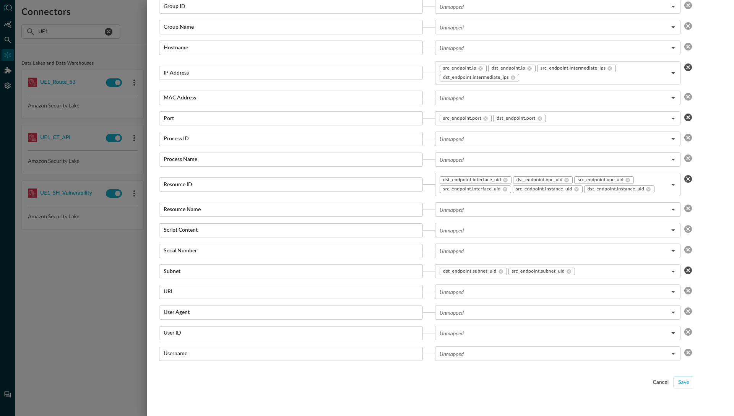
click at [535, 383] on div "cancel Save" at bounding box center [426, 382] width 535 height 12
click at [685, 383] on div "Save" at bounding box center [683, 383] width 11 height 10
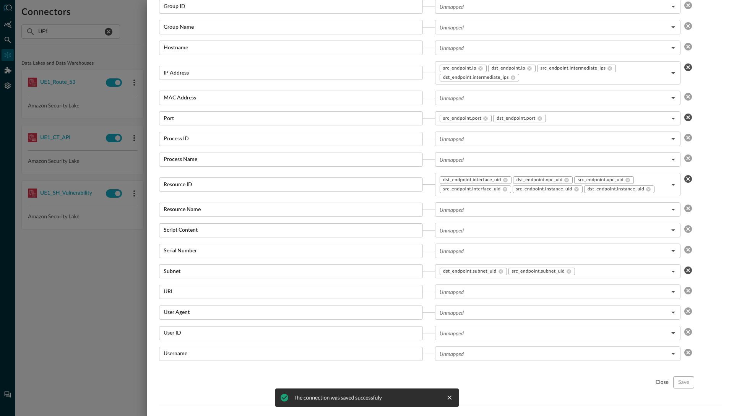
click at [123, 334] on div at bounding box center [367, 208] width 734 height 416
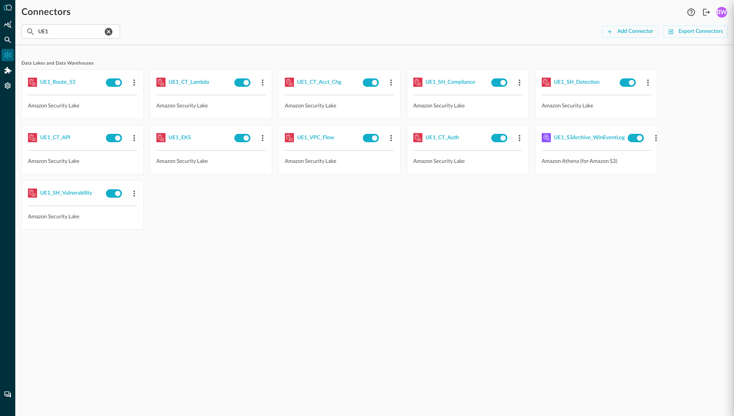
scroll to position [712, 0]
click at [82, 307] on div "Data Lakes and Data Warehouses UE1_Route_53 Amazon Security Lake UE1_CT_Lambda …" at bounding box center [374, 233] width 718 height 365
click at [164, 21] on div "Connectors Help Logout BW ​ UE1 ​ Add Connector Export Connectors" at bounding box center [374, 19] width 718 height 39
click at [165, 28] on div "​ UE1 ​ Add Connector Export Connectors" at bounding box center [374, 31] width 706 height 14
click at [152, 11] on div "Connectors" at bounding box center [352, 12] width 663 height 12
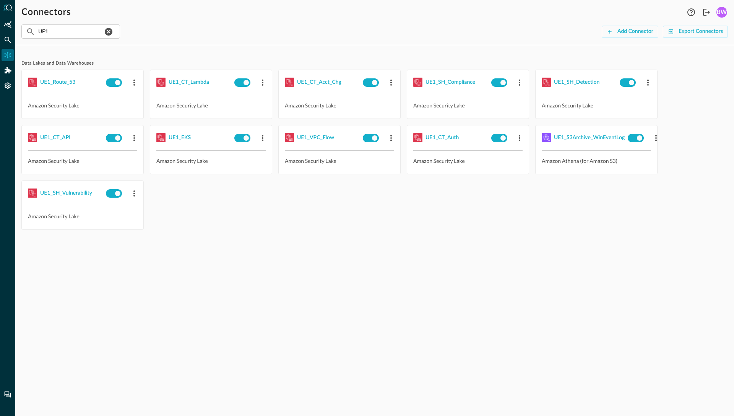
click at [155, 329] on div "Data Lakes and Data Warehouses UE1_Route_53 Amazon Security Lake UE1_CT_Lambda …" at bounding box center [374, 233] width 718 height 365
click at [181, 318] on div "Data Lakes and Data Warehouses UE1_Route_53 Amazon Security Lake UE1_CT_Lambda …" at bounding box center [374, 233] width 718 height 365
click at [704, 11] on icon "Logout" at bounding box center [706, 12] width 9 height 9
